Goal: Task Accomplishment & Management: Complete application form

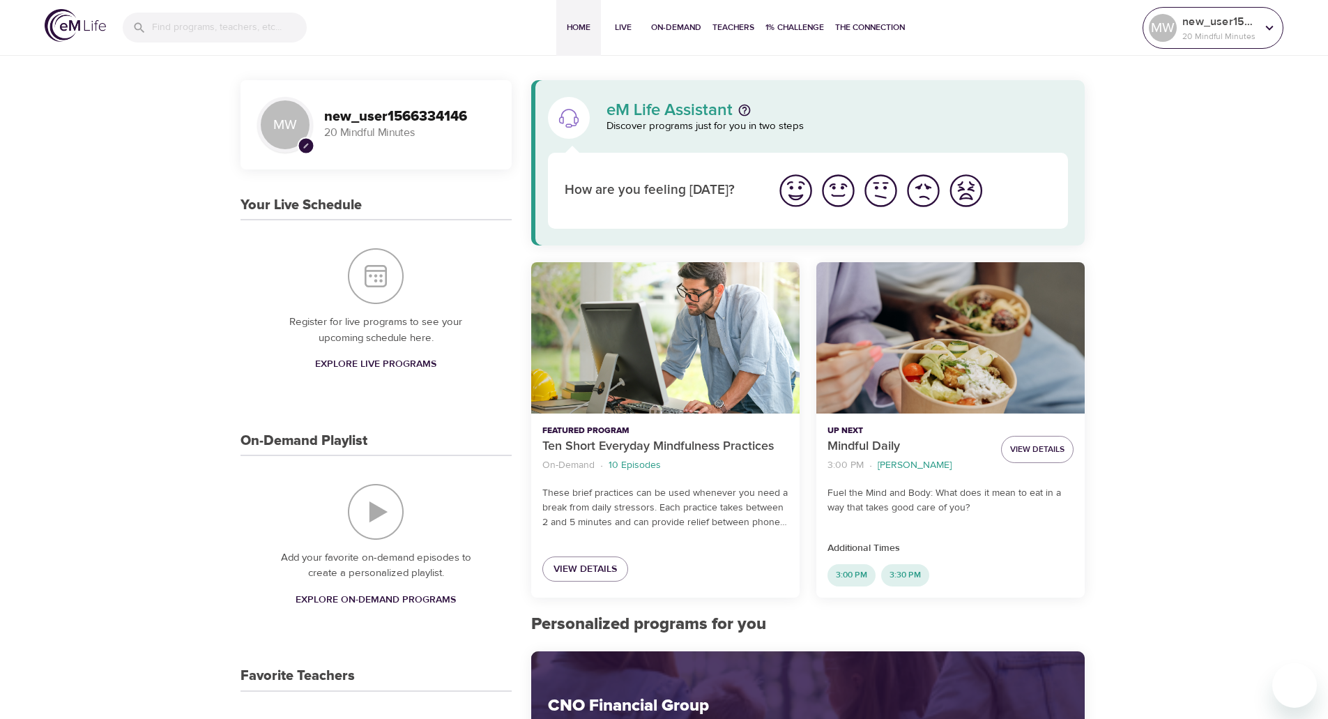
click at [1268, 26] on icon at bounding box center [1269, 27] width 15 height 15
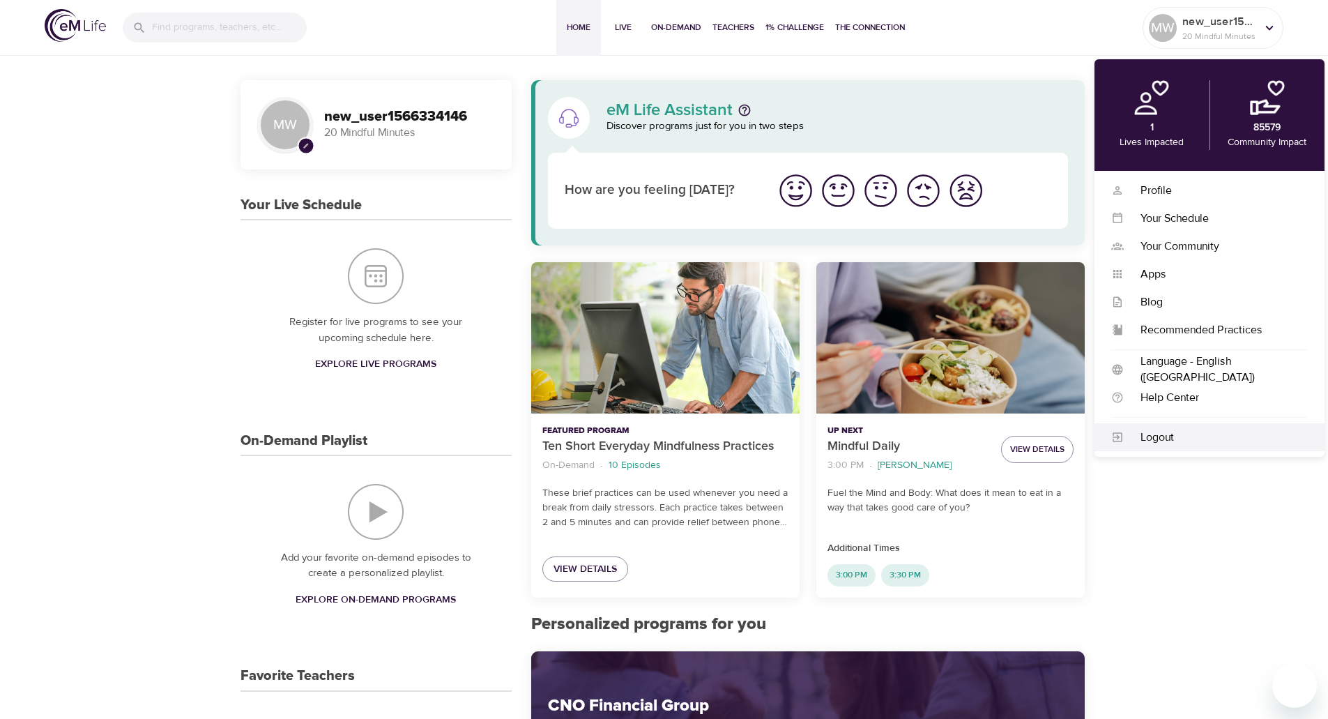
click at [1157, 439] on div "Logout" at bounding box center [1216, 437] width 184 height 16
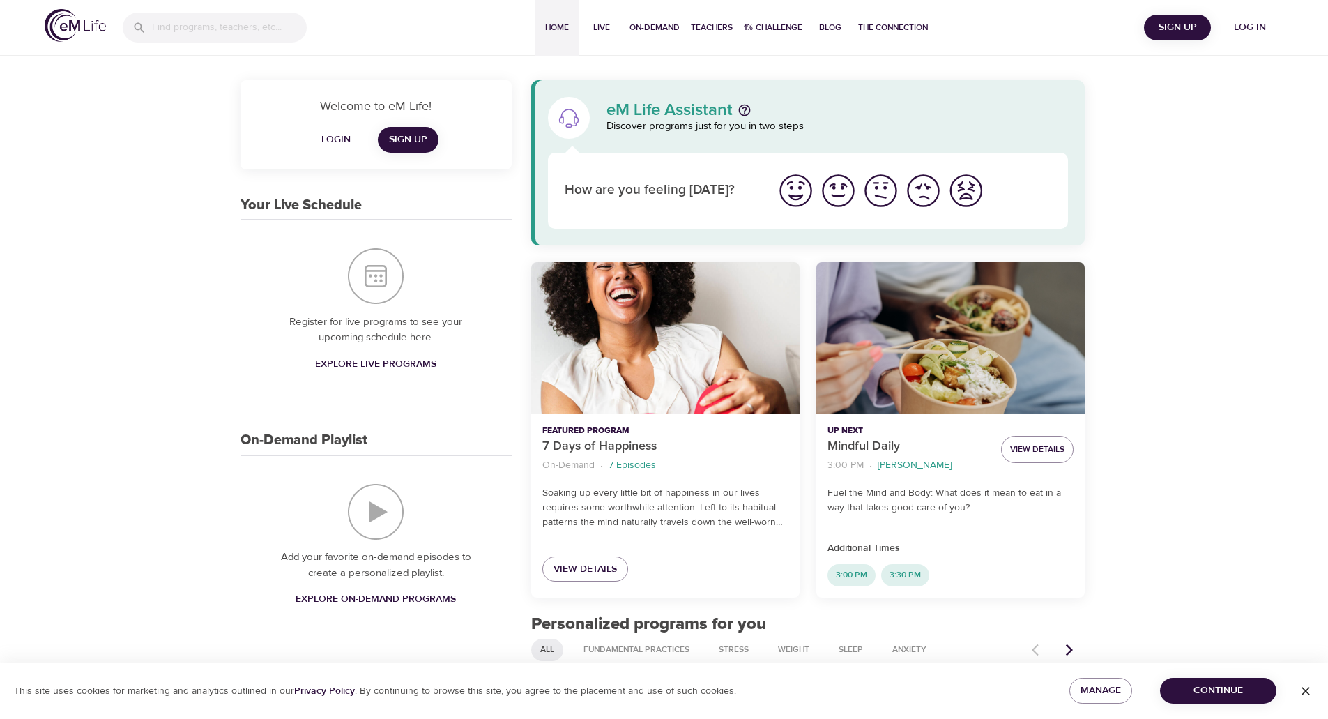
click at [1187, 16] on button "Sign Up" at bounding box center [1177, 28] width 67 height 26
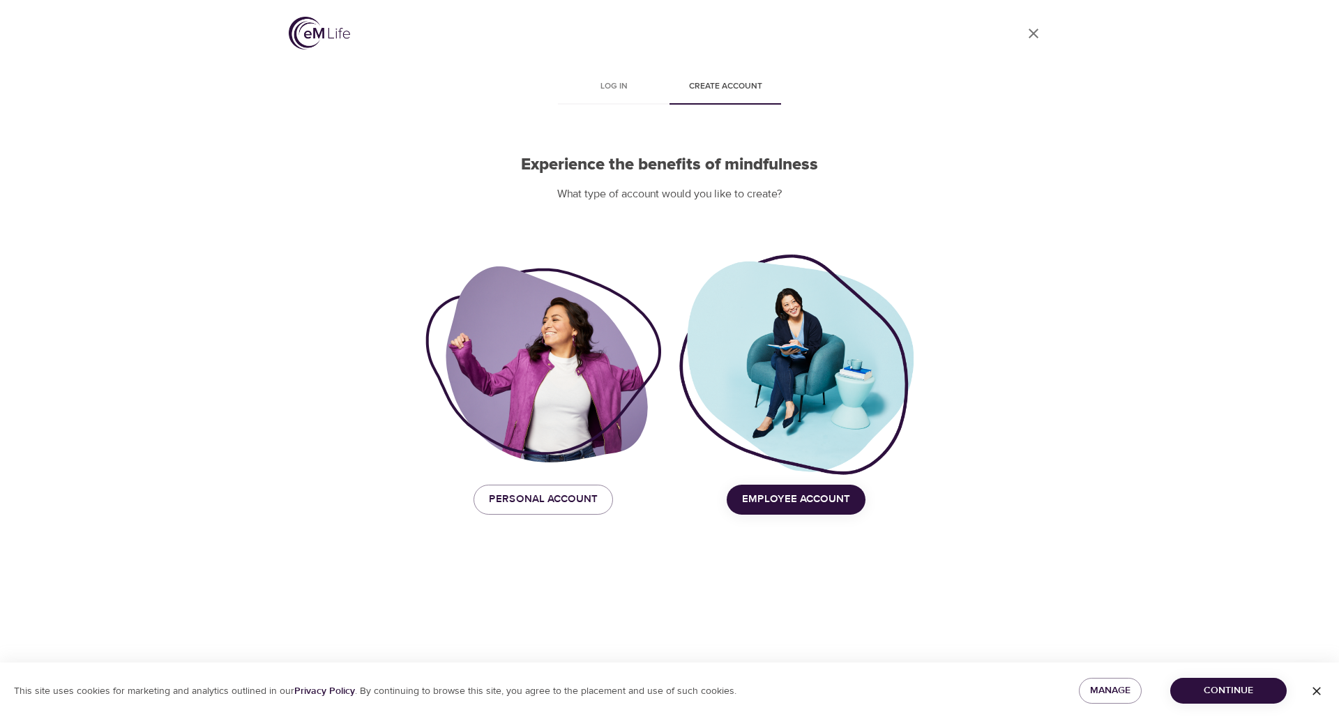
click at [812, 497] on span "Employee Account" at bounding box center [796, 499] width 108 height 18
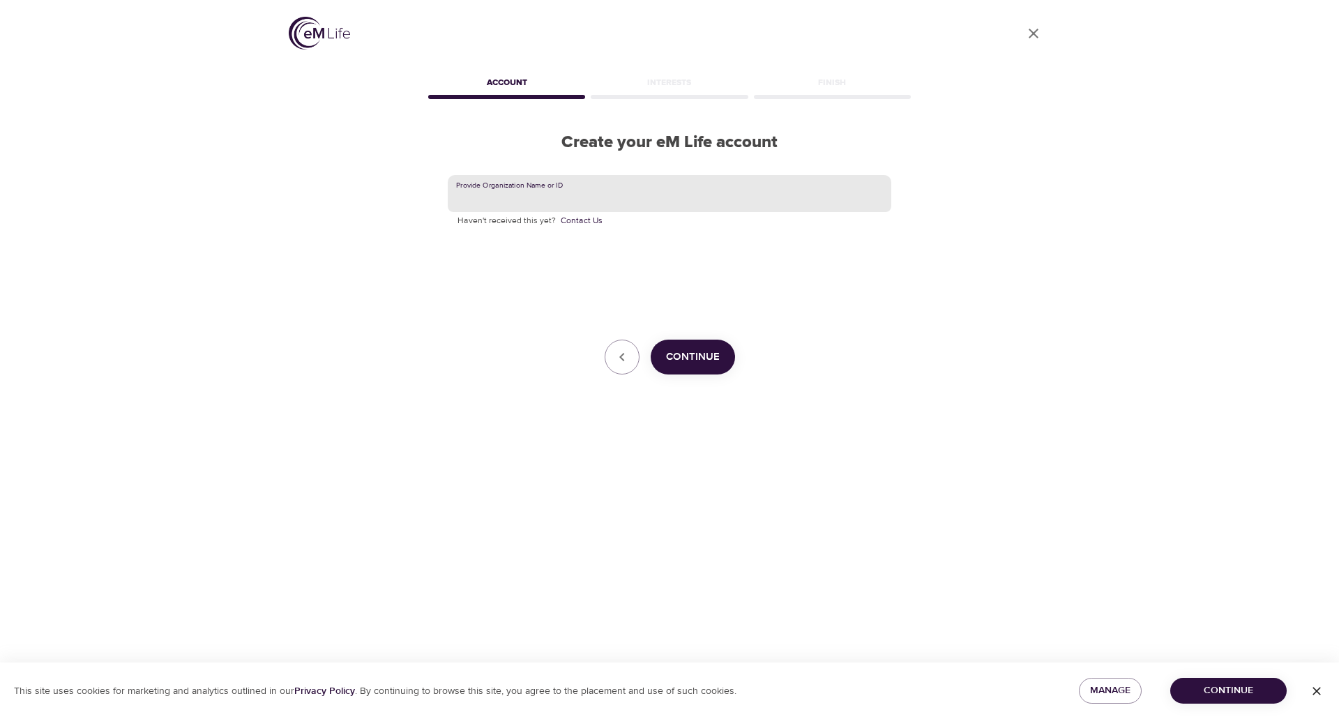
click at [475, 195] on input "text" at bounding box center [669, 194] width 443 height 38
type input "cno"
drag, startPoint x: 507, startPoint y: 199, endPoint x: 406, endPoint y: 199, distance: 100.4
click at [409, 197] on div "User Profile Account Interests Finish Create your eM Life account Provide Organ…" at bounding box center [669, 359] width 795 height 719
